Goal: Task Accomplishment & Management: Complete application form

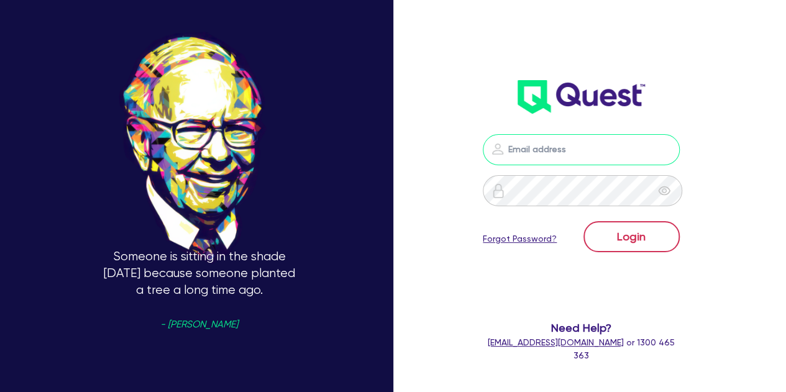
type input "[PERSON_NAME][EMAIL_ADDRESS][PERSON_NAME][DOMAIN_NAME]"
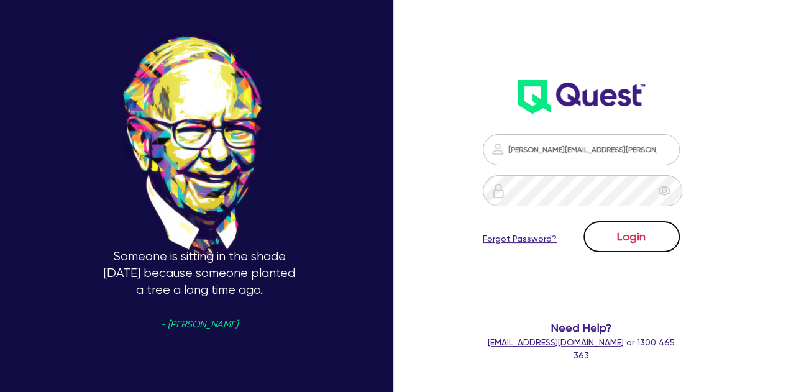
click at [657, 242] on button "Login" at bounding box center [631, 236] width 96 height 31
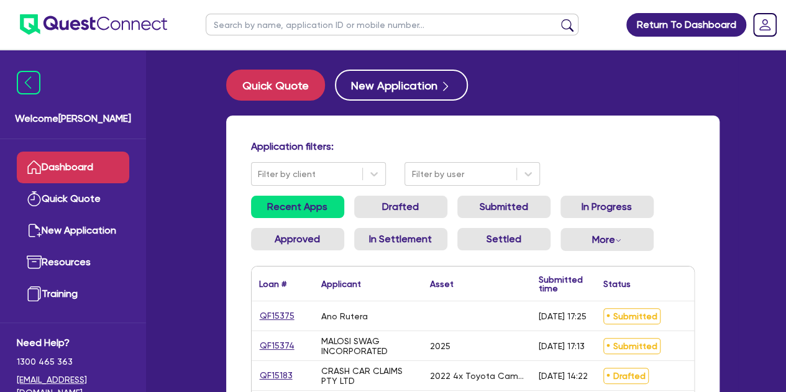
click at [294, 19] on input "text" at bounding box center [392, 25] width 373 height 22
type input "amber"
click at [557, 19] on button "submit" at bounding box center [567, 27] width 20 height 17
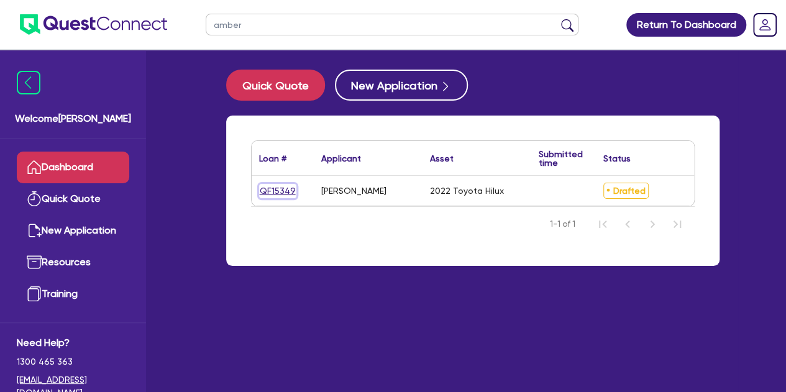
click at [284, 190] on link "QF15349" at bounding box center [277, 191] width 37 height 14
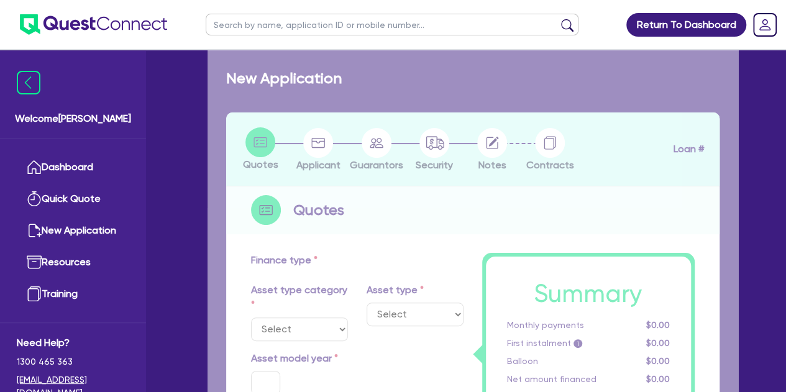
select select "CARS_AND_LIGHT_TRUCKS"
type input "2022"
type input "30,000"
type input "4"
type input "1,287.78"
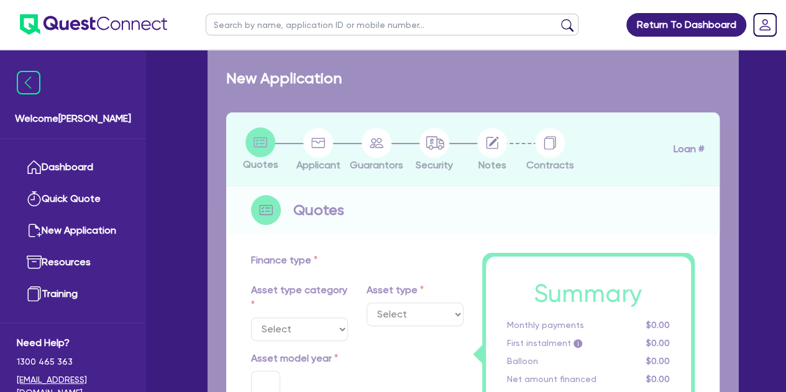
type input "13.95"
type input "1,095"
type input "900"
select select "PASSENGER_VEHICLES"
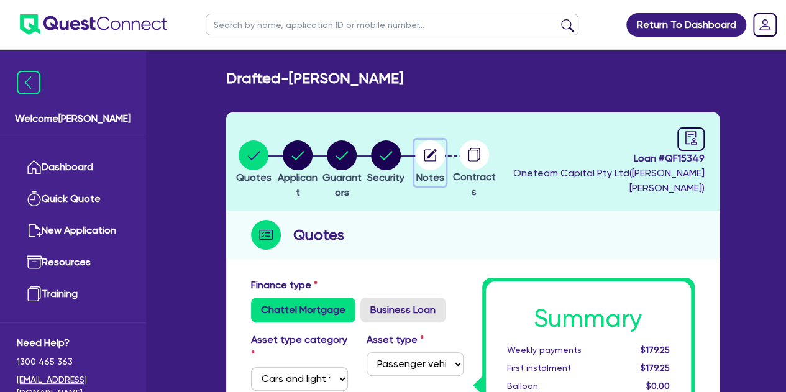
click at [445, 152] on button "Notes" at bounding box center [429, 163] width 31 height 46
select select "Other"
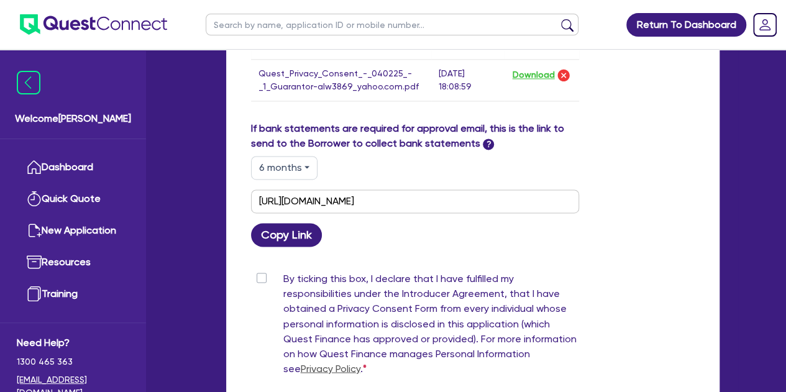
scroll to position [871, 0]
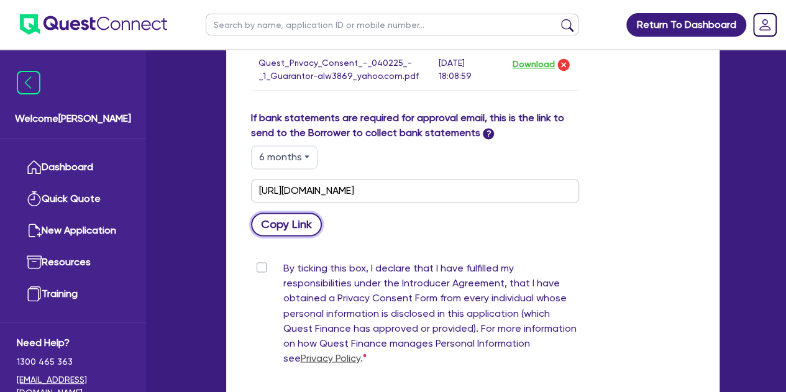
click at [273, 224] on button "Copy Link" at bounding box center [286, 224] width 71 height 24
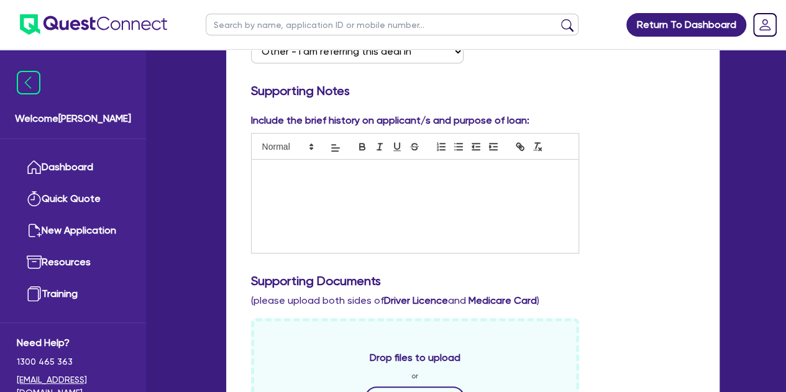
scroll to position [147, 0]
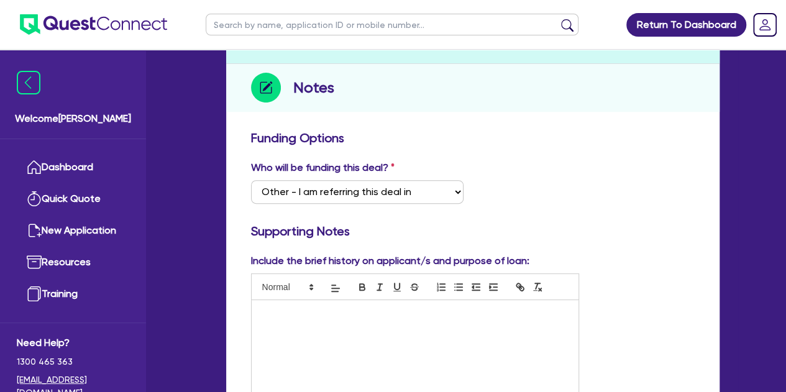
click at [255, 25] on input "text" at bounding box center [392, 25] width 373 height 22
type input "ash"
click button "submit" at bounding box center [567, 27] width 20 height 17
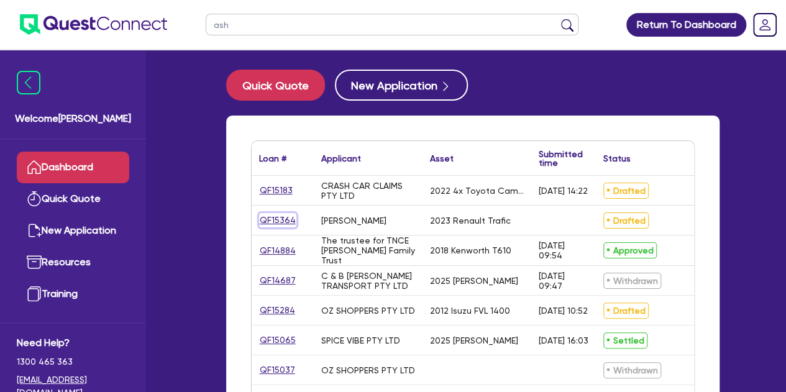
click at [263, 224] on link "QF15364" at bounding box center [277, 220] width 37 height 14
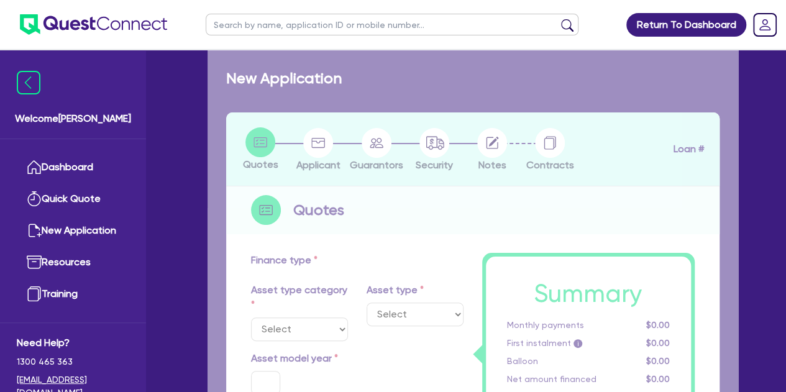
select select "CARS_AND_LIGHT_TRUCKS"
type input "2023"
radio input "true"
type input "50,000"
type input "3"
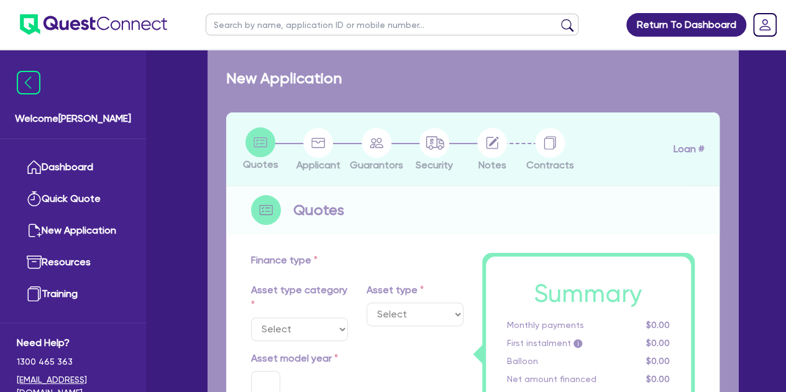
type input "1,519.64"
type input "7.39"
select select "VANS_AND_UTES"
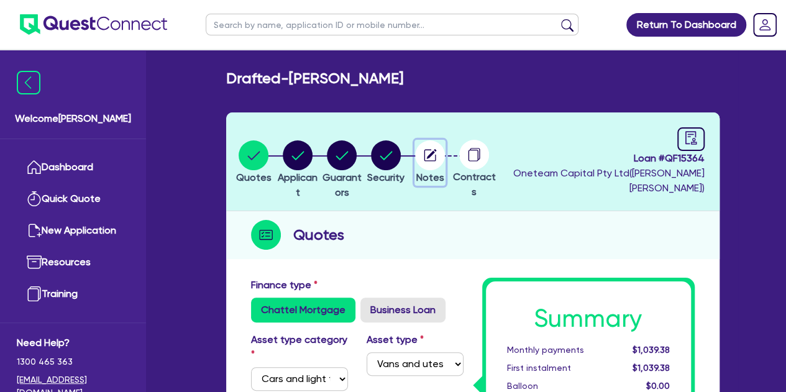
click at [437, 150] on icon "button" at bounding box center [432, 154] width 10 height 10
select select "Other"
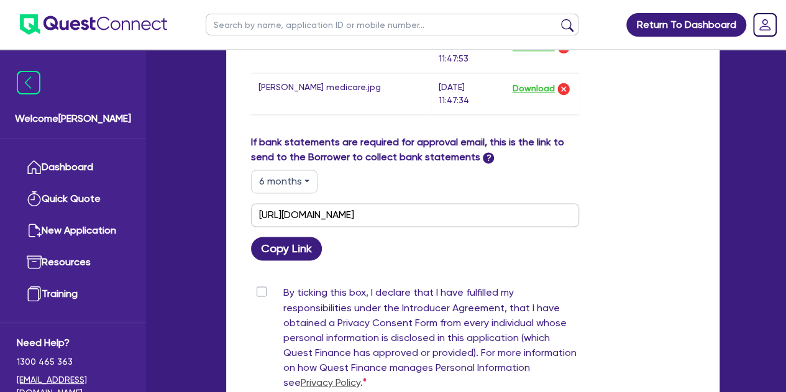
scroll to position [881, 0]
click at [299, 251] on button "Copy Link" at bounding box center [286, 248] width 71 height 24
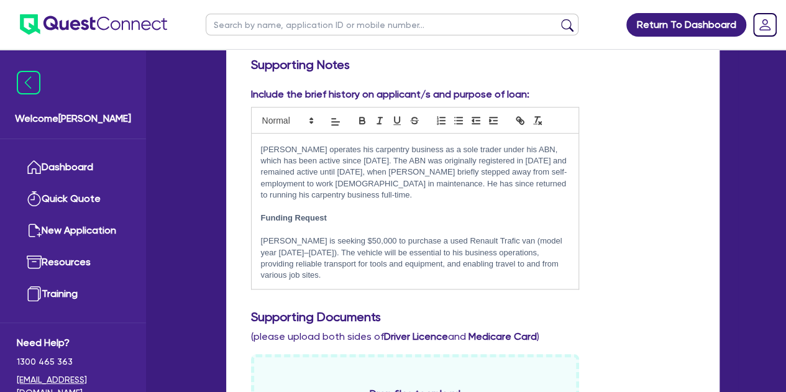
scroll to position [294, 0]
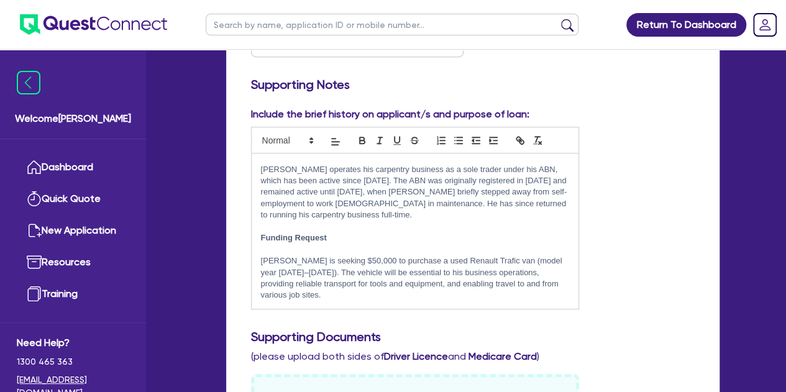
click at [232, 30] on input "text" at bounding box center [392, 25] width 373 height 22
type input "[PERSON_NAME]"
click button "submit" at bounding box center [567, 27] width 20 height 17
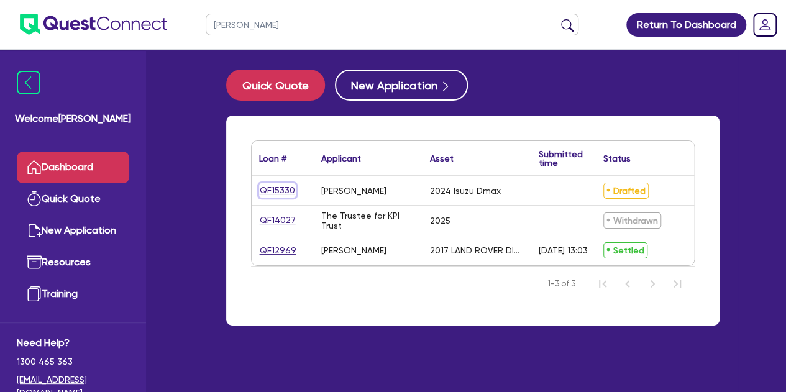
click at [280, 193] on link "QF15330" at bounding box center [277, 190] width 37 height 14
select select "CARS_AND_LIGHT_TRUCKS"
select select "PASSENGER_VEHICLES"
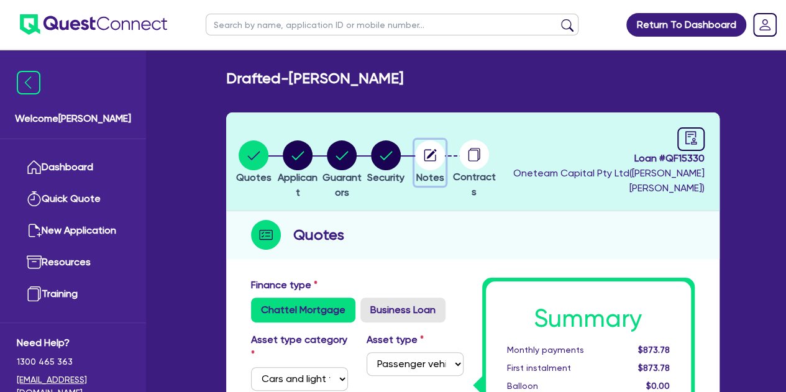
click at [445, 163] on circle "button" at bounding box center [430, 155] width 30 height 30
select select "Other"
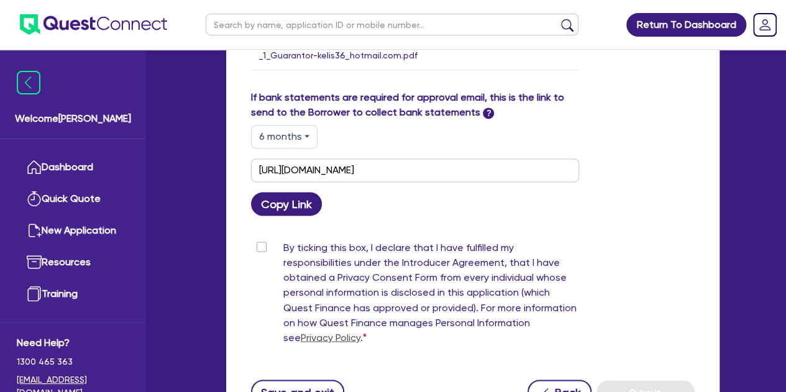
scroll to position [881, 0]
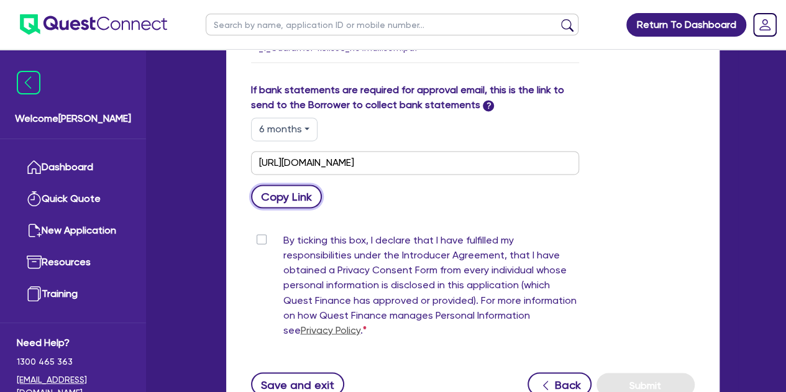
click at [294, 208] on button "Copy Link" at bounding box center [286, 196] width 71 height 24
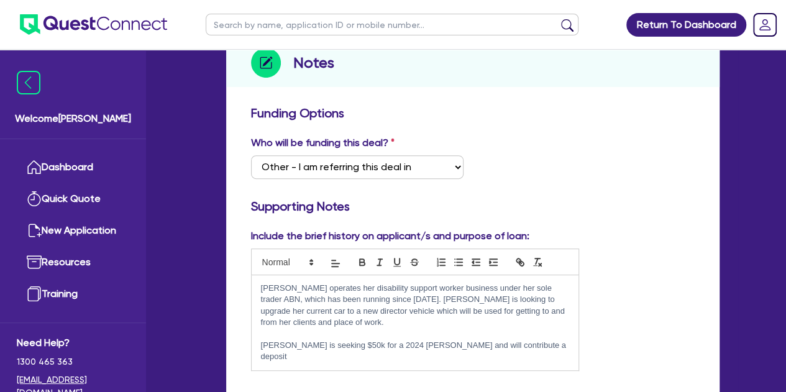
scroll to position [0, 0]
